Goal: Task Accomplishment & Management: Use online tool/utility

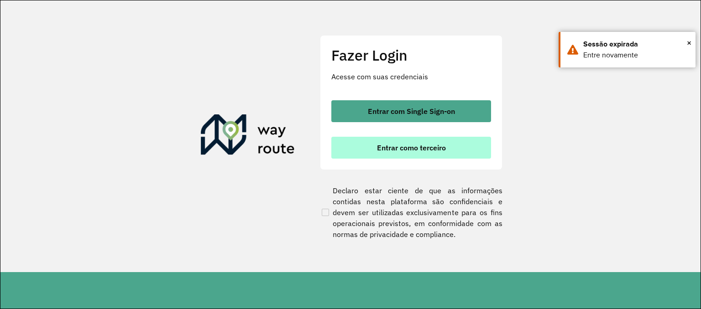
click at [437, 142] on button "Entrar como terceiro" at bounding box center [411, 148] width 160 height 22
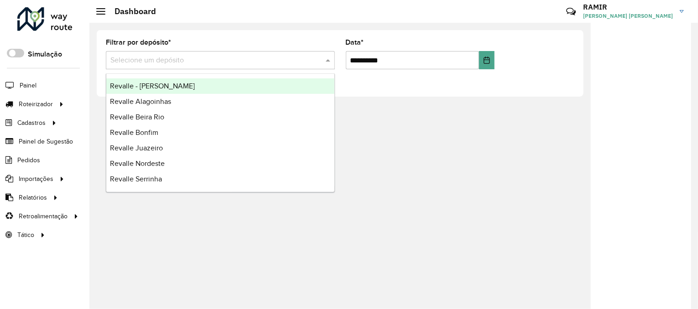
click at [192, 63] on input "text" at bounding box center [211, 60] width 202 height 11
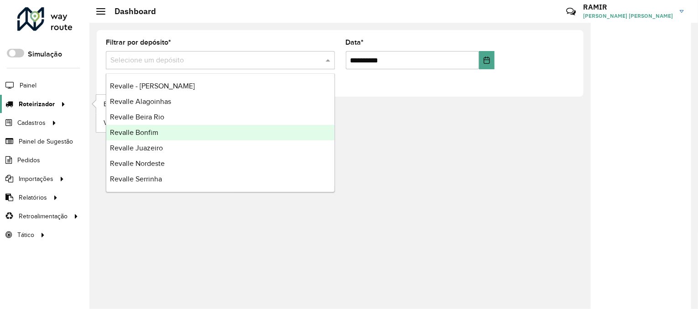
click at [51, 97] on link "Roteirizador" at bounding box center [34, 104] width 68 height 18
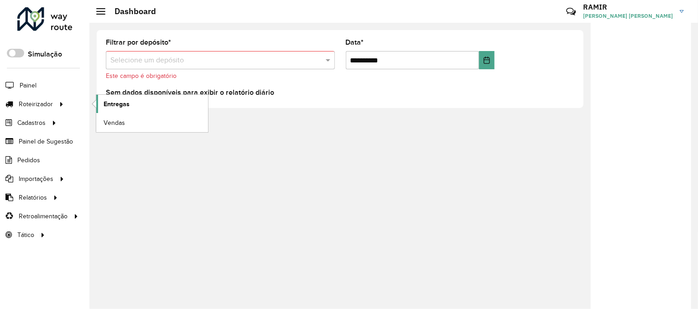
click at [116, 104] on span "Entregas" at bounding box center [117, 104] width 26 height 10
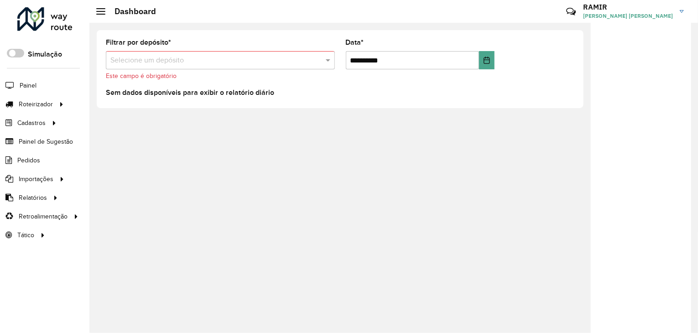
click at [661, 272] on div at bounding box center [641, 179] width 100 height 313
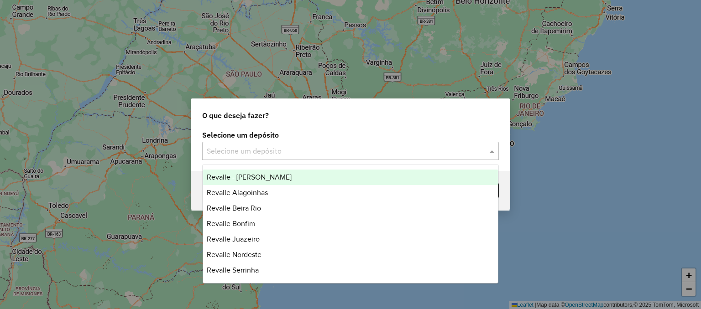
click at [378, 144] on div "Selecione um depósito" at bounding box center [350, 151] width 296 height 18
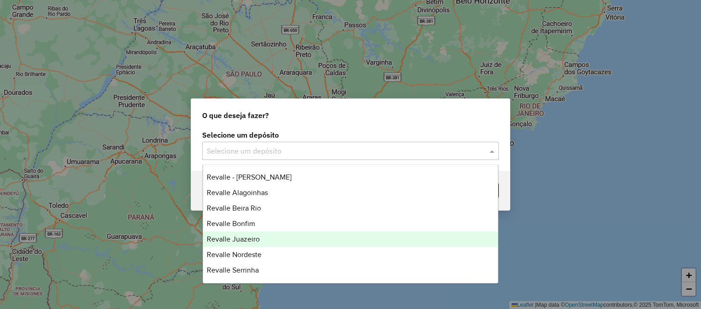
click at [271, 239] on div "Revalle Juazeiro" at bounding box center [350, 240] width 295 height 16
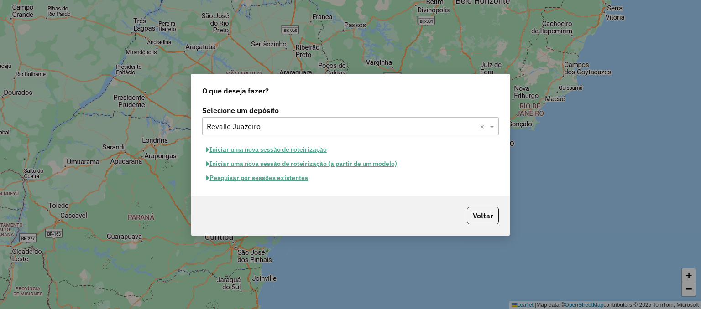
click at [294, 179] on button "Pesquisar por sessões existentes" at bounding box center [257, 178] width 110 height 14
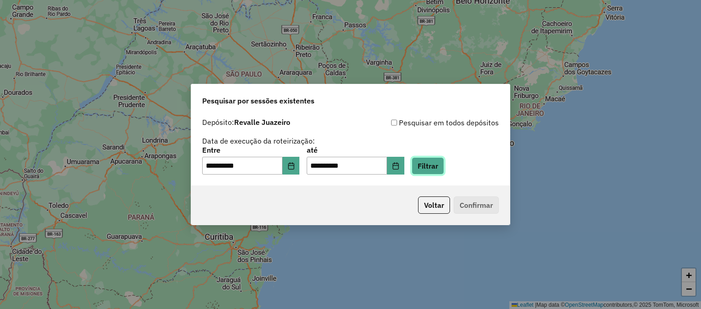
click at [442, 163] on button "Filtrar" at bounding box center [427, 165] width 32 height 17
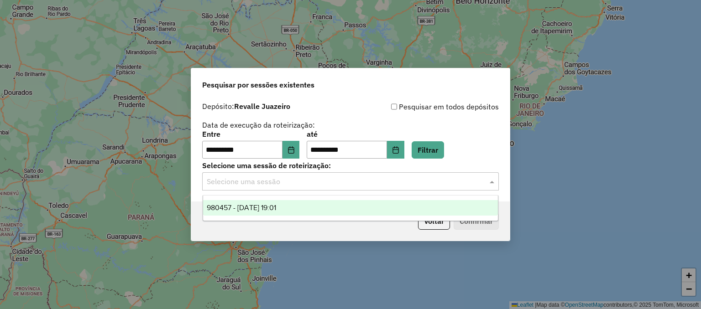
click at [488, 182] on span at bounding box center [492, 181] width 11 height 11
click at [413, 212] on div "980457 - [DATE] 19:01" at bounding box center [350, 208] width 295 height 16
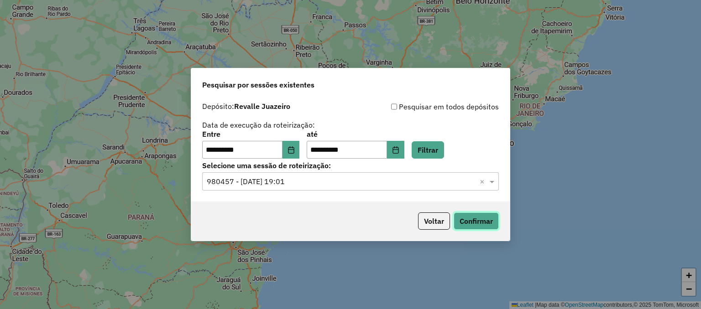
click at [480, 224] on button "Confirmar" at bounding box center [475, 221] width 45 height 17
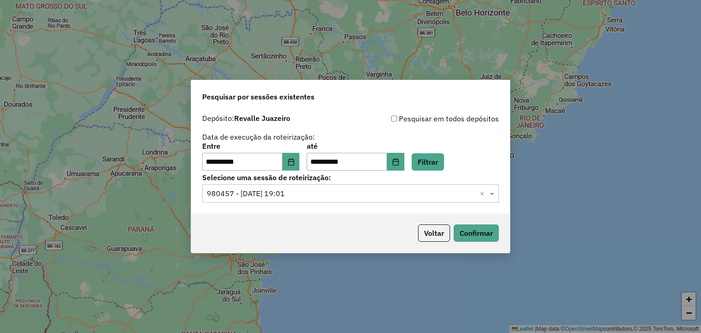
click at [549, 173] on div "**********" at bounding box center [350, 166] width 701 height 333
click at [425, 236] on button "Voltar" at bounding box center [434, 232] width 32 height 17
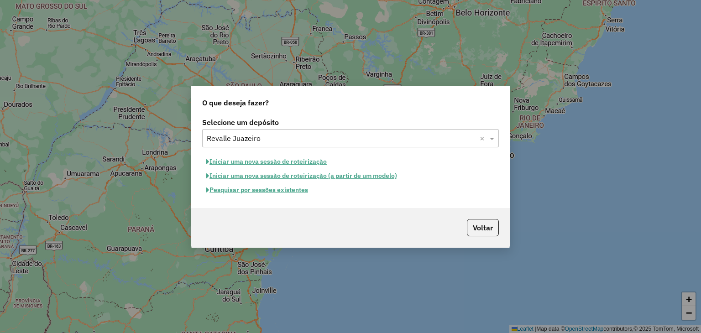
click at [582, 220] on div "O que deseja fazer? Selecione um depósito Selecione um depósito × Revalle Juaze…" at bounding box center [350, 166] width 701 height 333
click at [489, 230] on button "Voltar" at bounding box center [483, 227] width 32 height 17
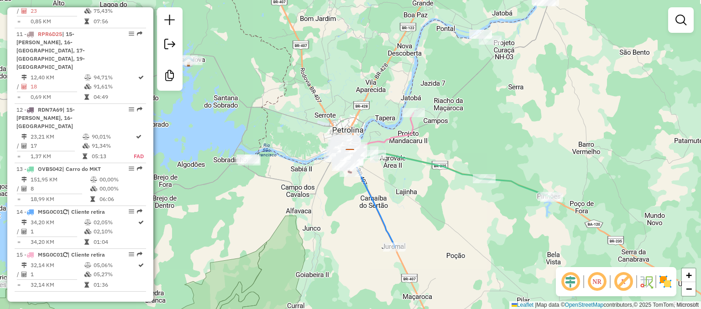
scroll to position [873, 0]
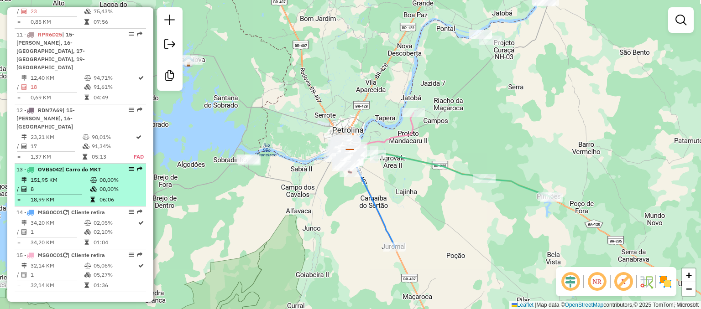
click at [129, 166] on em at bounding box center [131, 168] width 5 height 5
select select "**********"
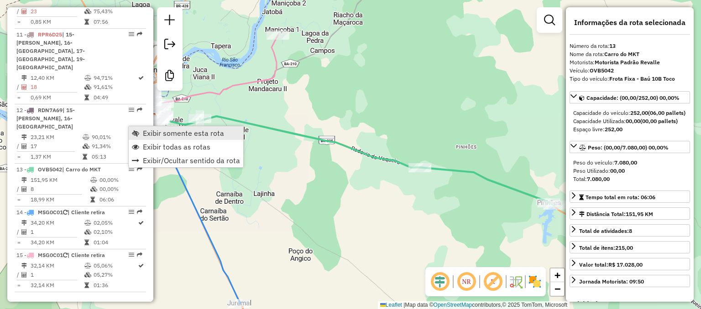
click at [167, 130] on span "Exibir somente esta rota" at bounding box center [183, 133] width 81 height 7
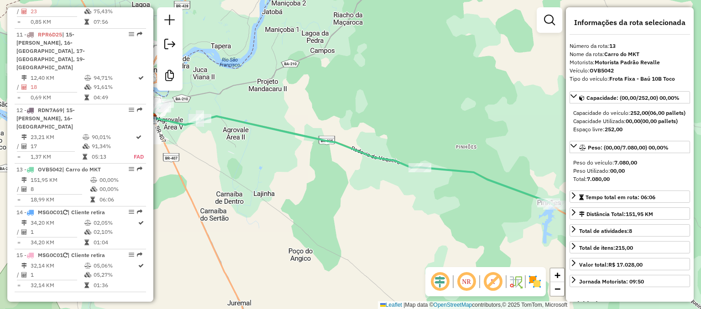
click at [242, 102] on div "Janela de atendimento Grade de atendimento Capacidade Transportadoras Veículos …" at bounding box center [350, 154] width 701 height 309
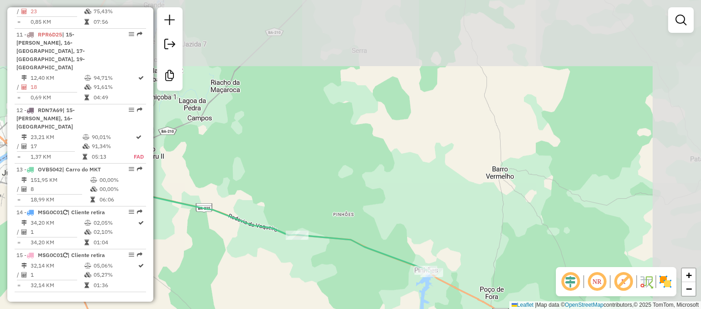
drag, startPoint x: 131, startPoint y: 125, endPoint x: 161, endPoint y: 122, distance: 30.2
click at [161, 122] on div "Janela de atendimento Grade de atendimento Capacidade Transportadoras Veículos …" at bounding box center [350, 154] width 701 height 309
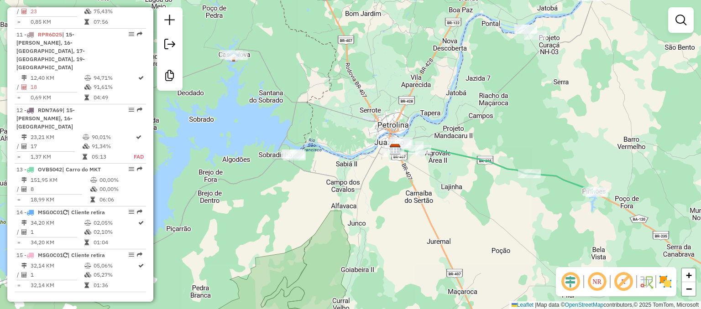
drag, startPoint x: 261, startPoint y: 113, endPoint x: 488, endPoint y: 115, distance: 227.2
click at [488, 115] on div "Janela de atendimento Grade de atendimento Capacidade Transportadoras Veículos …" at bounding box center [350, 154] width 701 height 309
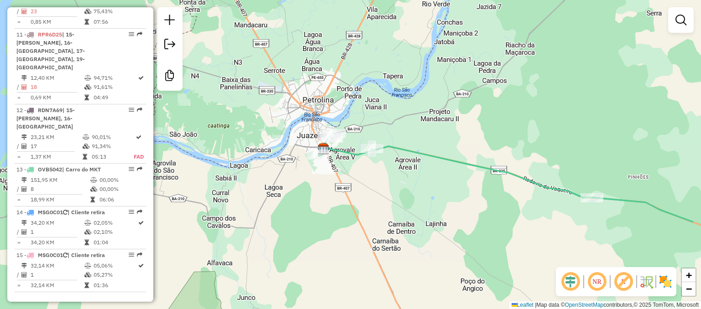
drag, startPoint x: 430, startPoint y: 148, endPoint x: 352, endPoint y: 102, distance: 90.4
click at [352, 102] on div "Janela de atendimento Grade de atendimento Capacidade Transportadoras Veículos …" at bounding box center [350, 154] width 701 height 309
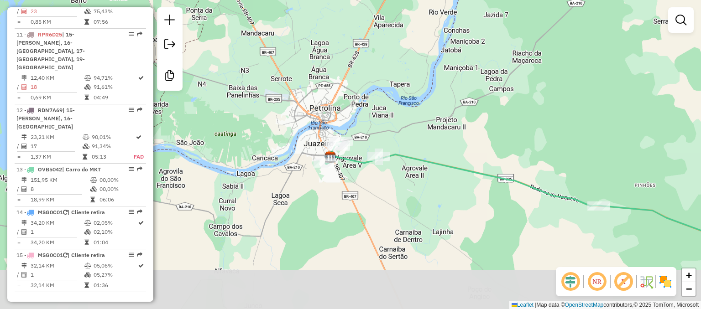
drag, startPoint x: 351, startPoint y: 196, endPoint x: 366, endPoint y: 119, distance: 78.0
click at [366, 119] on div "Janela de atendimento Grade de atendimento Capacidade Transportadoras Veículos …" at bounding box center [350, 154] width 701 height 309
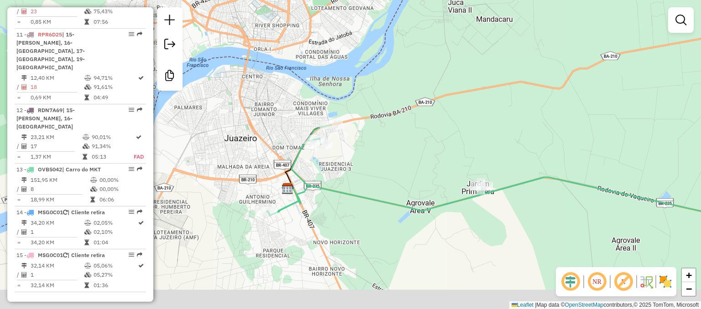
drag, startPoint x: 348, startPoint y: 202, endPoint x: 432, endPoint y: 126, distance: 114.0
click at [431, 127] on div "Janela de atendimento Grade de atendimento Capacidade Transportadoras Veículos …" at bounding box center [350, 154] width 701 height 309
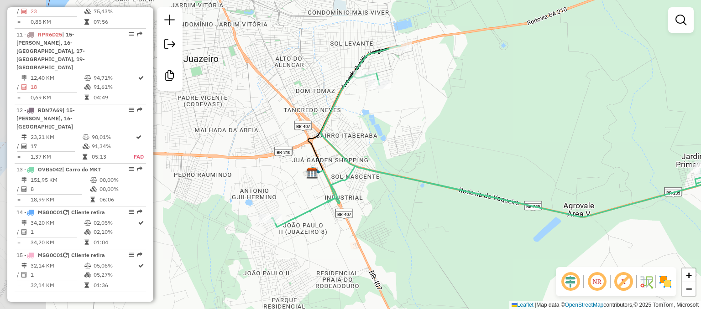
drag, startPoint x: 428, startPoint y: 155, endPoint x: 621, endPoint y: 125, distance: 195.7
click at [621, 125] on div "Janela de atendimento Grade de atendimento Capacidade Transportadoras Veículos …" at bounding box center [350, 154] width 701 height 309
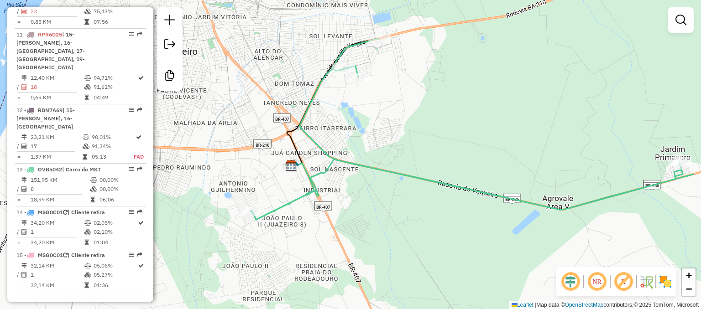
drag, startPoint x: 482, startPoint y: 148, endPoint x: 405, endPoint y: 139, distance: 77.2
click at [405, 139] on div "Janela de atendimento Grade de atendimento Capacidade Transportadoras Veículos …" at bounding box center [350, 154] width 701 height 309
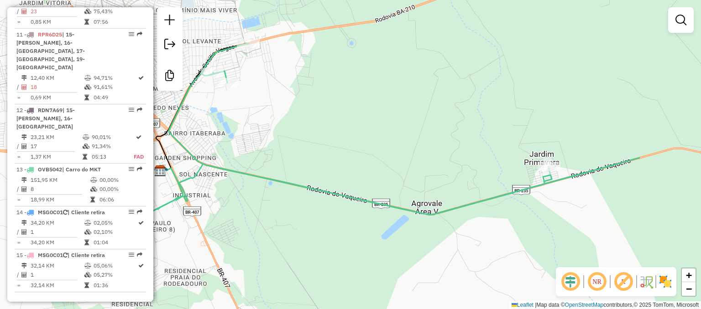
drag, startPoint x: 518, startPoint y: 113, endPoint x: 385, endPoint y: 118, distance: 133.3
click at [385, 118] on div "Janela de atendimento Grade de atendimento Capacidade Transportadoras Veículos …" at bounding box center [350, 154] width 701 height 309
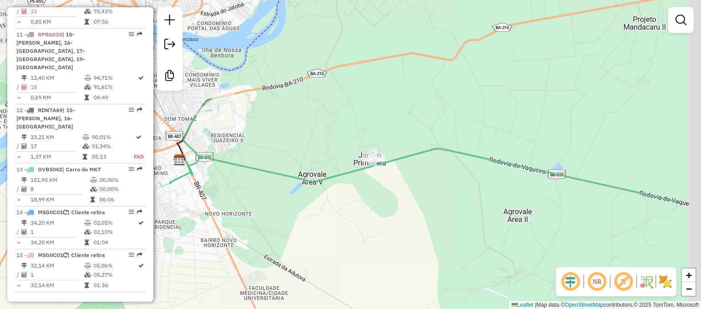
drag, startPoint x: 394, startPoint y: 114, endPoint x: 283, endPoint y: 139, distance: 114.2
click at [283, 139] on div "Janela de atendimento Grade de atendimento Capacidade Transportadoras Veículos …" at bounding box center [350, 154] width 701 height 309
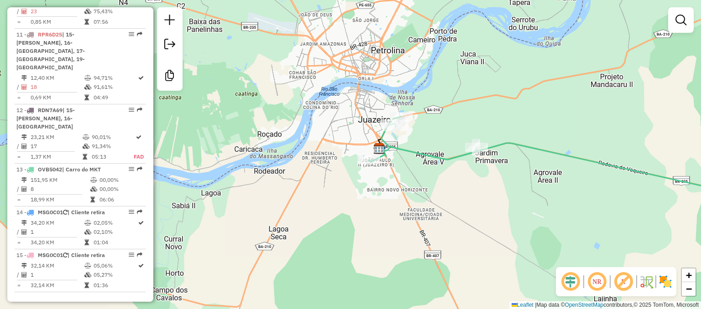
drag, startPoint x: 314, startPoint y: 132, endPoint x: 456, endPoint y: 129, distance: 141.9
click at [456, 129] on div "Janela de atendimento Grade de atendimento Capacidade Transportadoras Veículos …" at bounding box center [350, 154] width 701 height 309
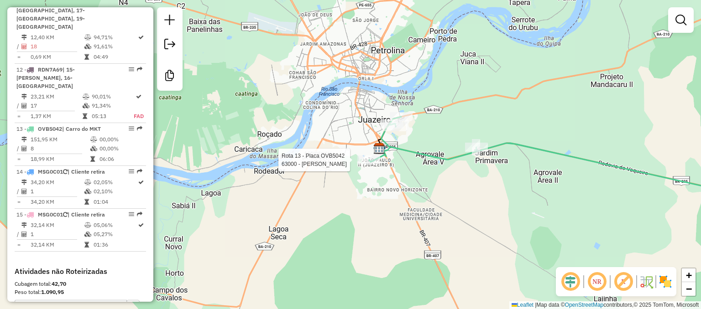
select select "**********"
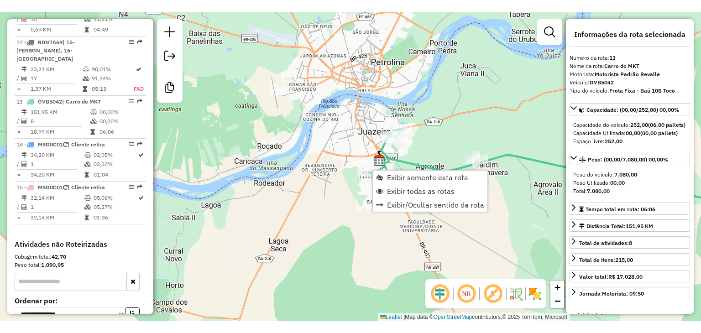
scroll to position [980, 0]
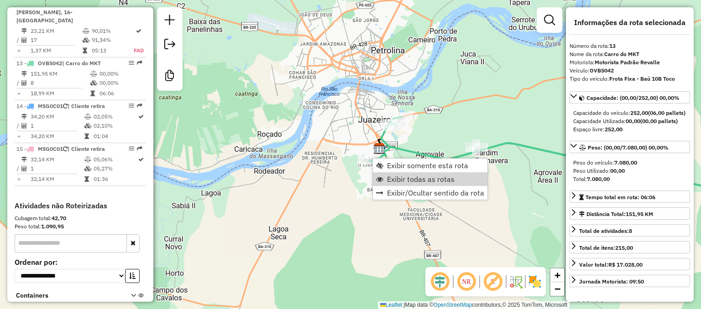
click at [348, 176] on div "Janela de atendimento Grade de atendimento Capacidade Transportadoras Veículos …" at bounding box center [350, 154] width 701 height 309
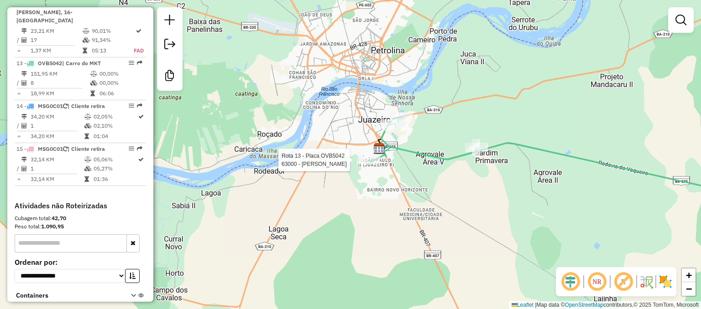
select select "**********"
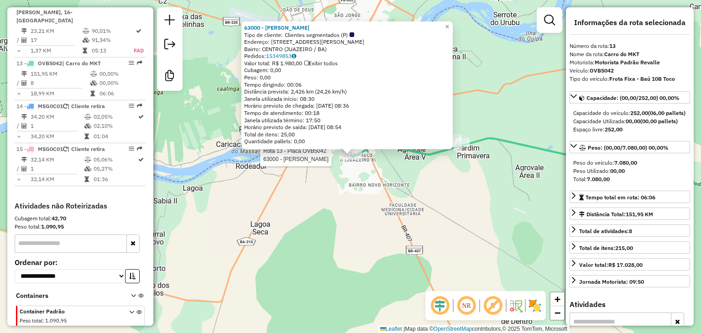
scroll to position [956, 0]
